Goal: Complete application form

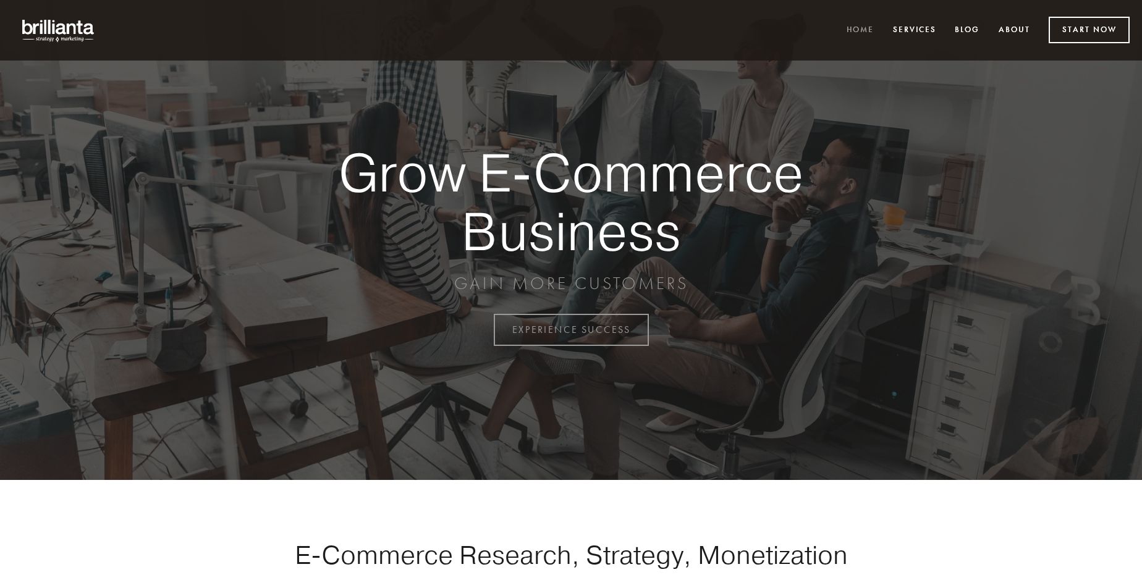
scroll to position [3239, 0]
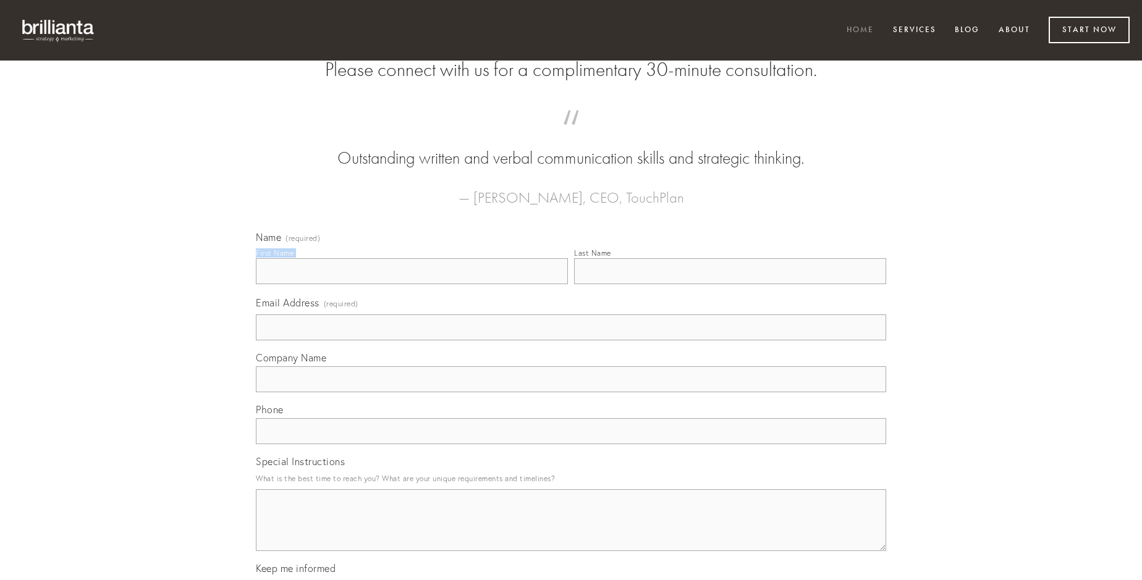
type input "[PERSON_NAME]"
click at [730, 284] on input "Last Name" at bounding box center [730, 271] width 312 height 26
type input "[PERSON_NAME]"
click at [571, 340] on input "Email Address (required)" at bounding box center [571, 327] width 630 height 26
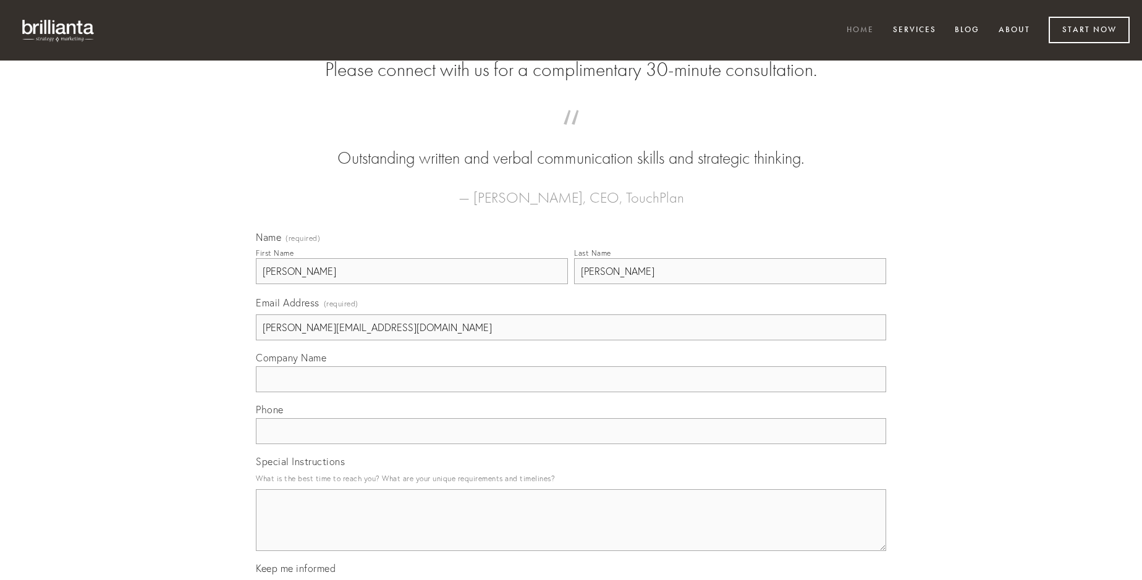
type input "[PERSON_NAME][EMAIL_ADDRESS][DOMAIN_NAME]"
click at [571, 392] on input "Company Name" at bounding box center [571, 379] width 630 height 26
type input "similique"
click at [571, 444] on input "text" at bounding box center [571, 431] width 630 height 26
click at [571, 531] on textarea "Special Instructions" at bounding box center [571, 520] width 630 height 62
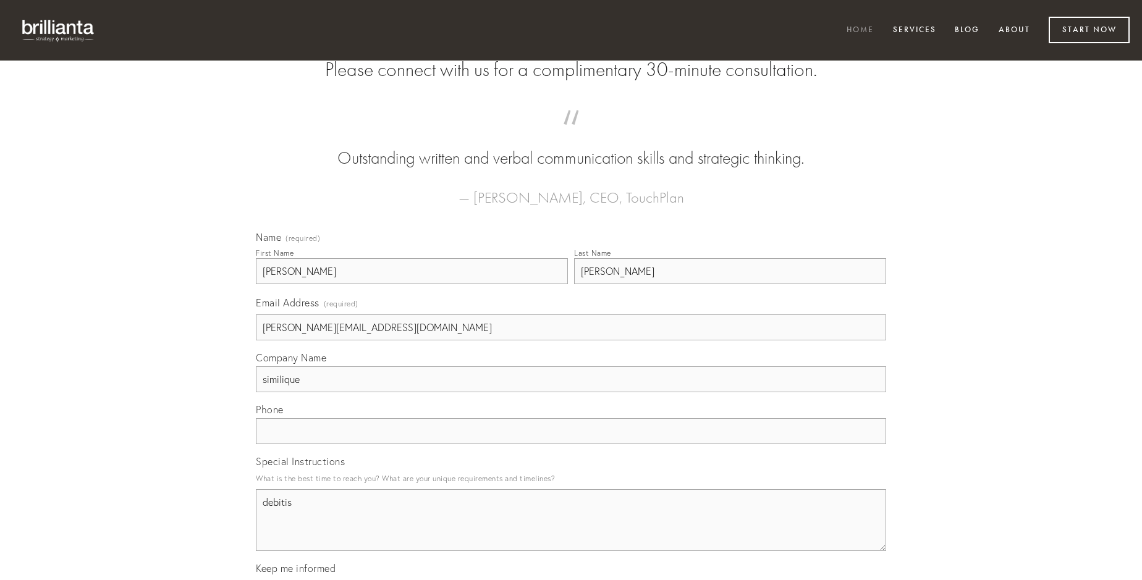
type textarea "debitis"
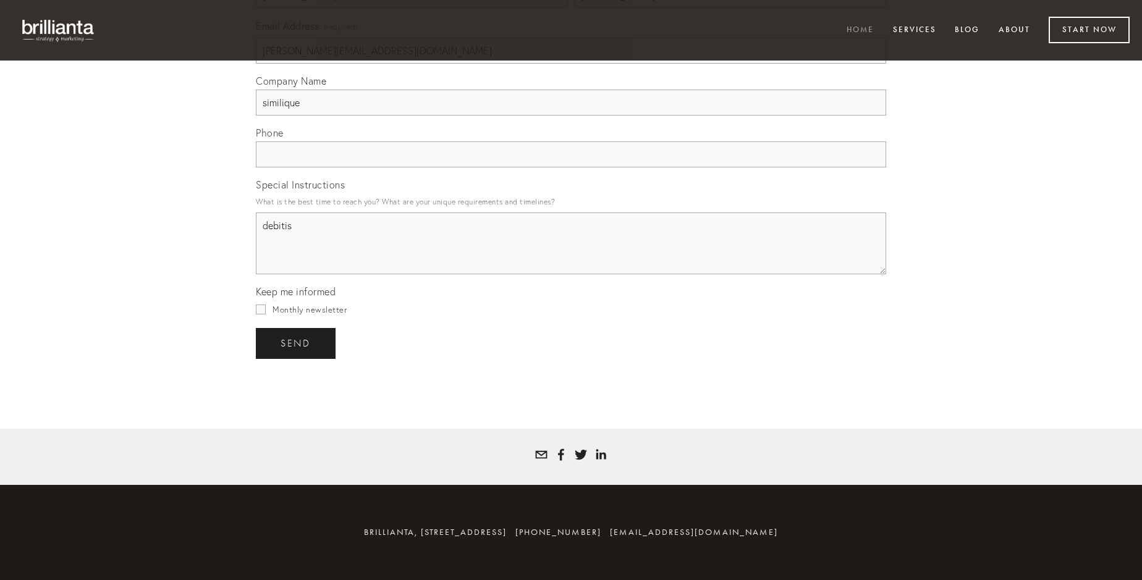
click at [297, 343] on span "send" at bounding box center [295, 343] width 30 height 11
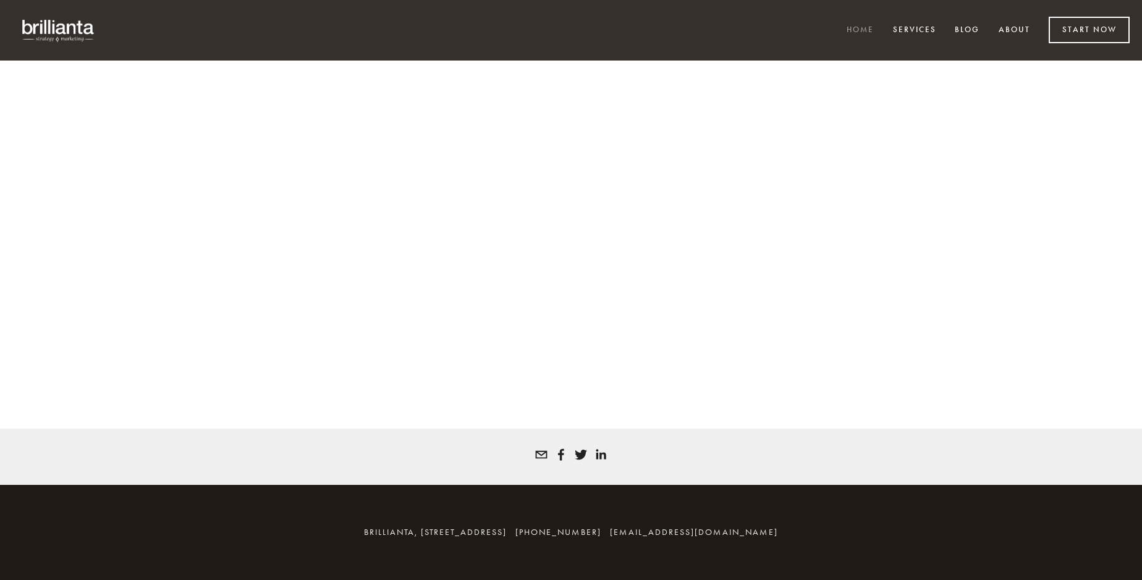
scroll to position [3222, 0]
